Goal: Subscribe to service/newsletter

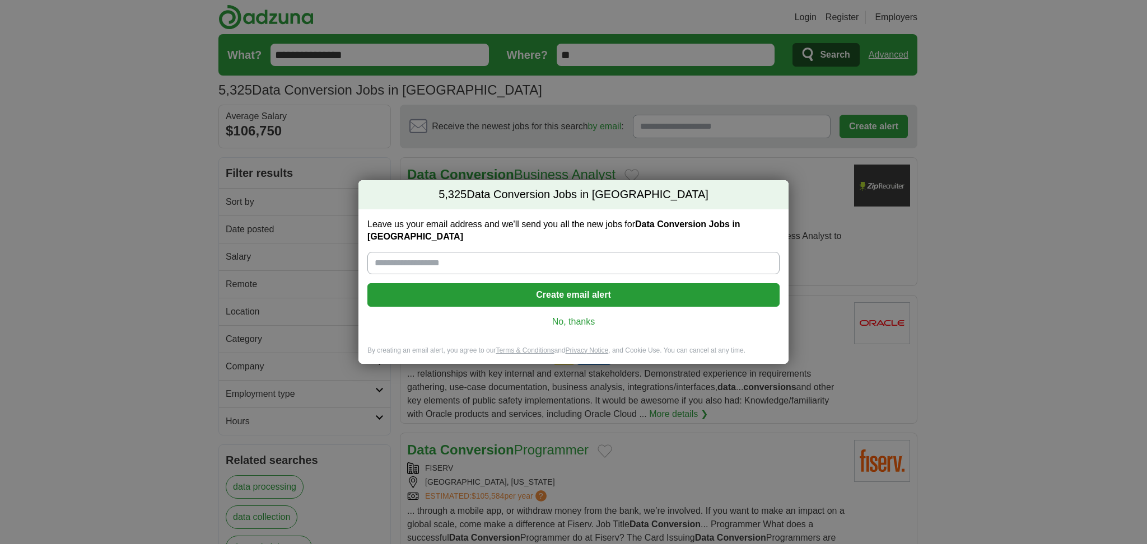
click at [513, 254] on input "Leave us your email address and we'll send you all the new jobs for Data Conver…" at bounding box center [573, 263] width 412 height 22
type input "**********"
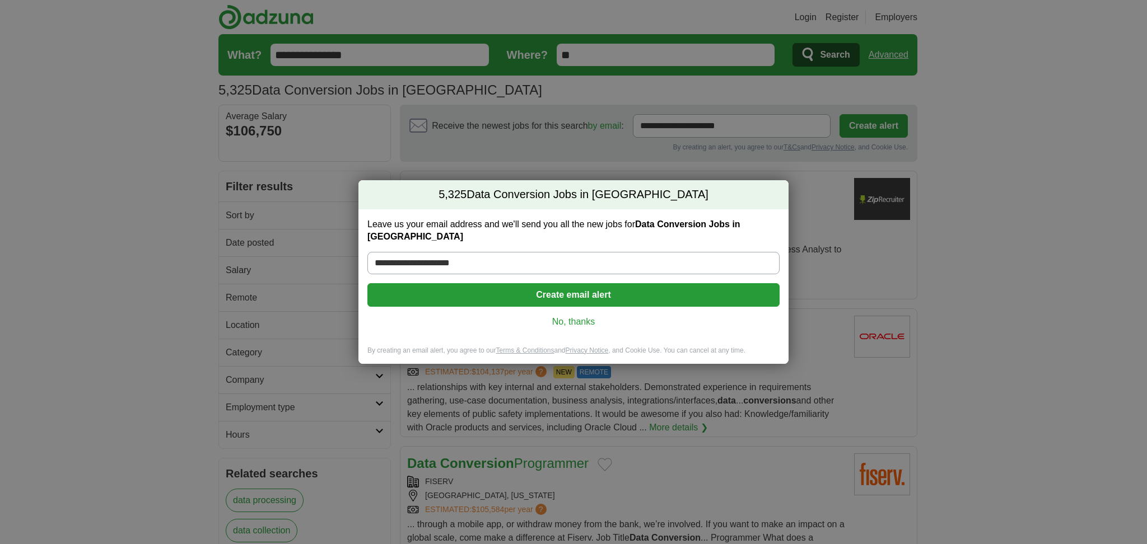
click at [595, 287] on button "Create email alert" at bounding box center [573, 295] width 412 height 24
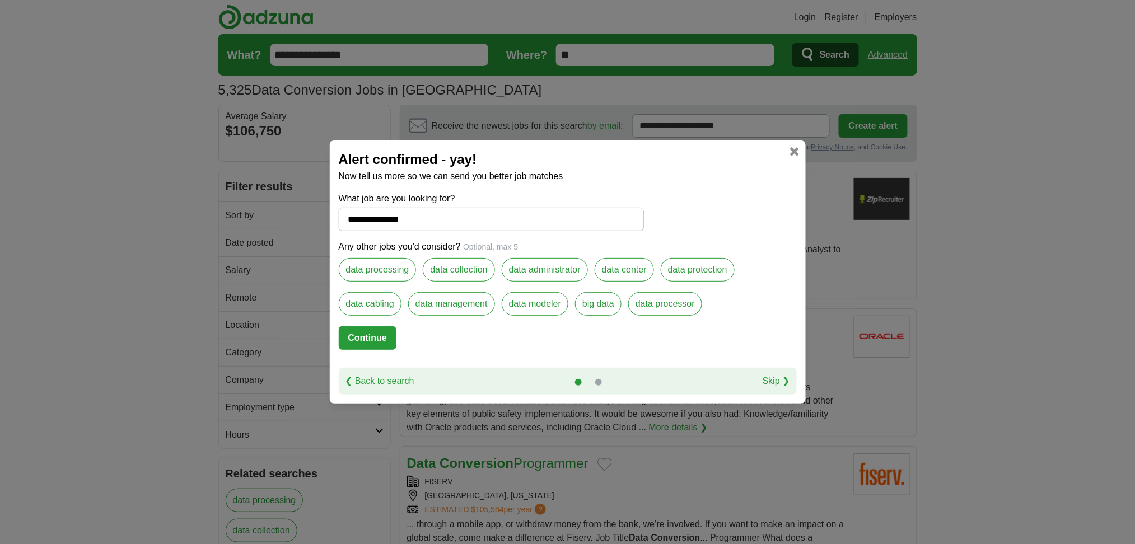
click at [374, 273] on label "data processing" at bounding box center [378, 270] width 78 height 24
click at [370, 338] on button "Continue" at bounding box center [368, 339] width 58 height 24
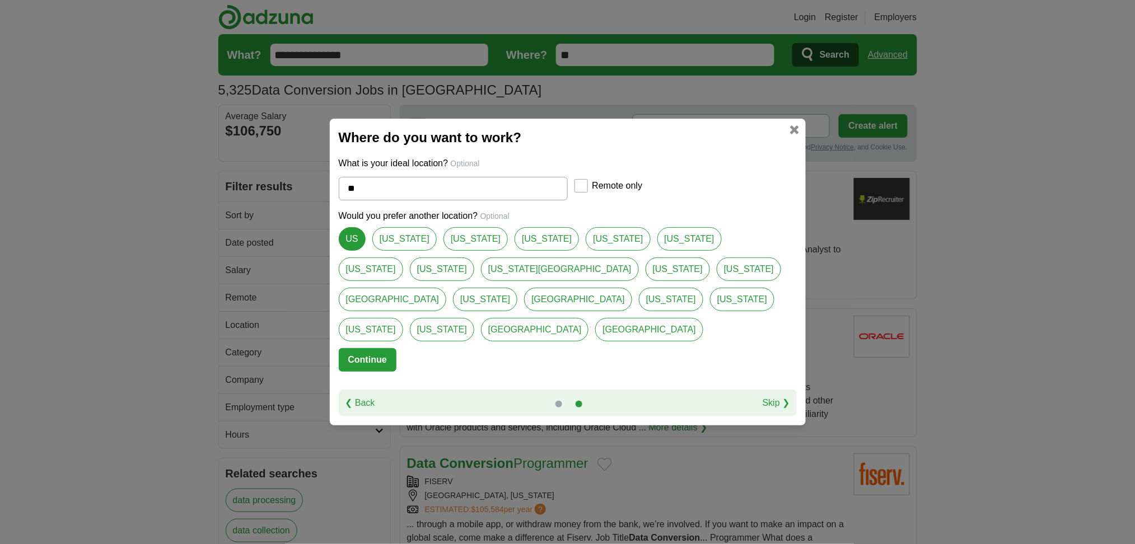
click at [363, 348] on button "Continue" at bounding box center [368, 360] width 58 height 24
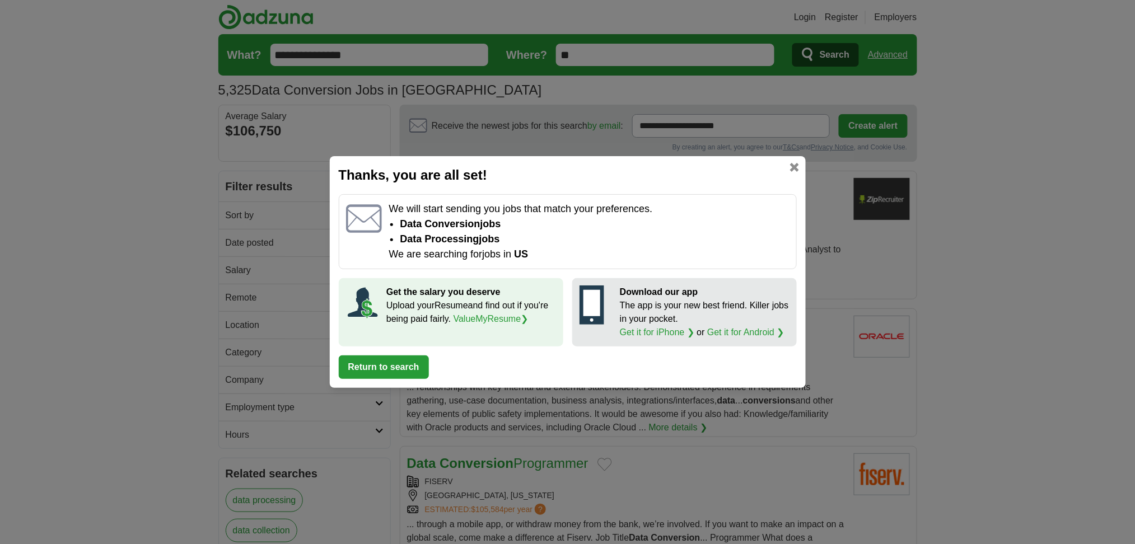
click at [393, 369] on button "Return to search" at bounding box center [384, 368] width 90 height 24
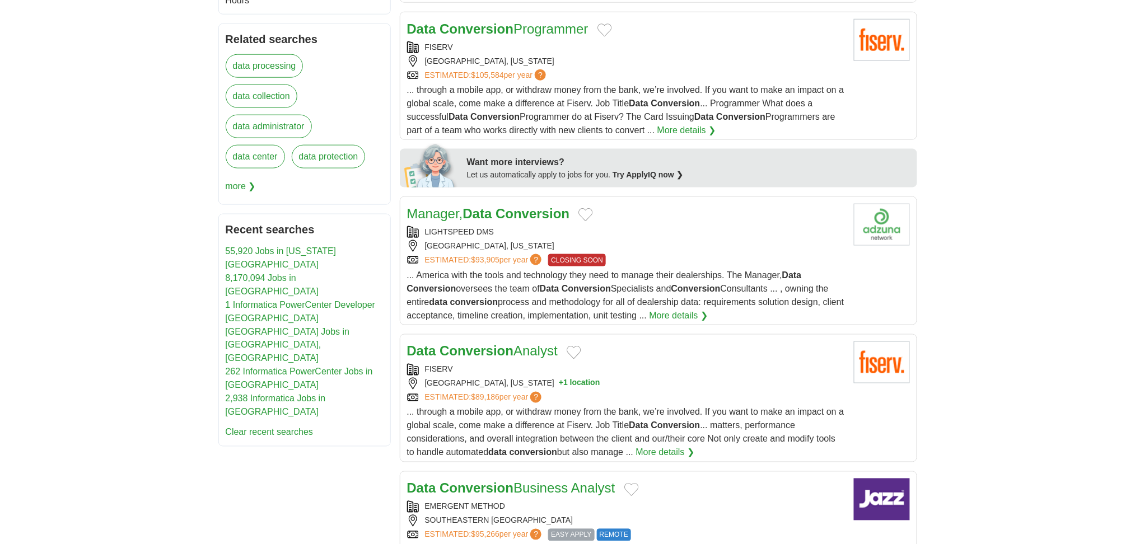
scroll to position [448, 0]
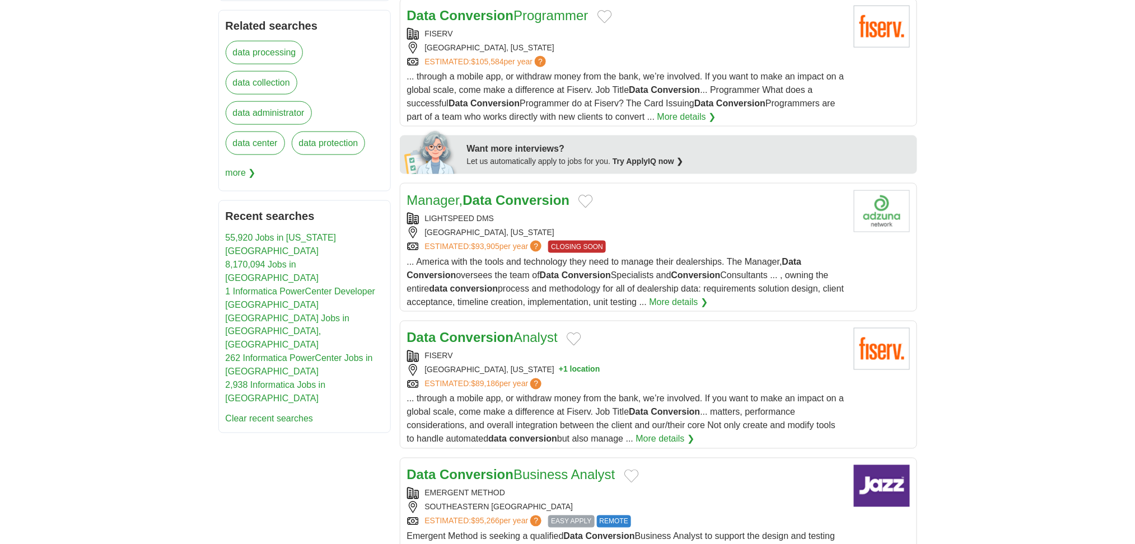
click at [696, 300] on link "More details ❯" at bounding box center [679, 302] width 59 height 13
